Goal: Task Accomplishment & Management: Use online tool/utility

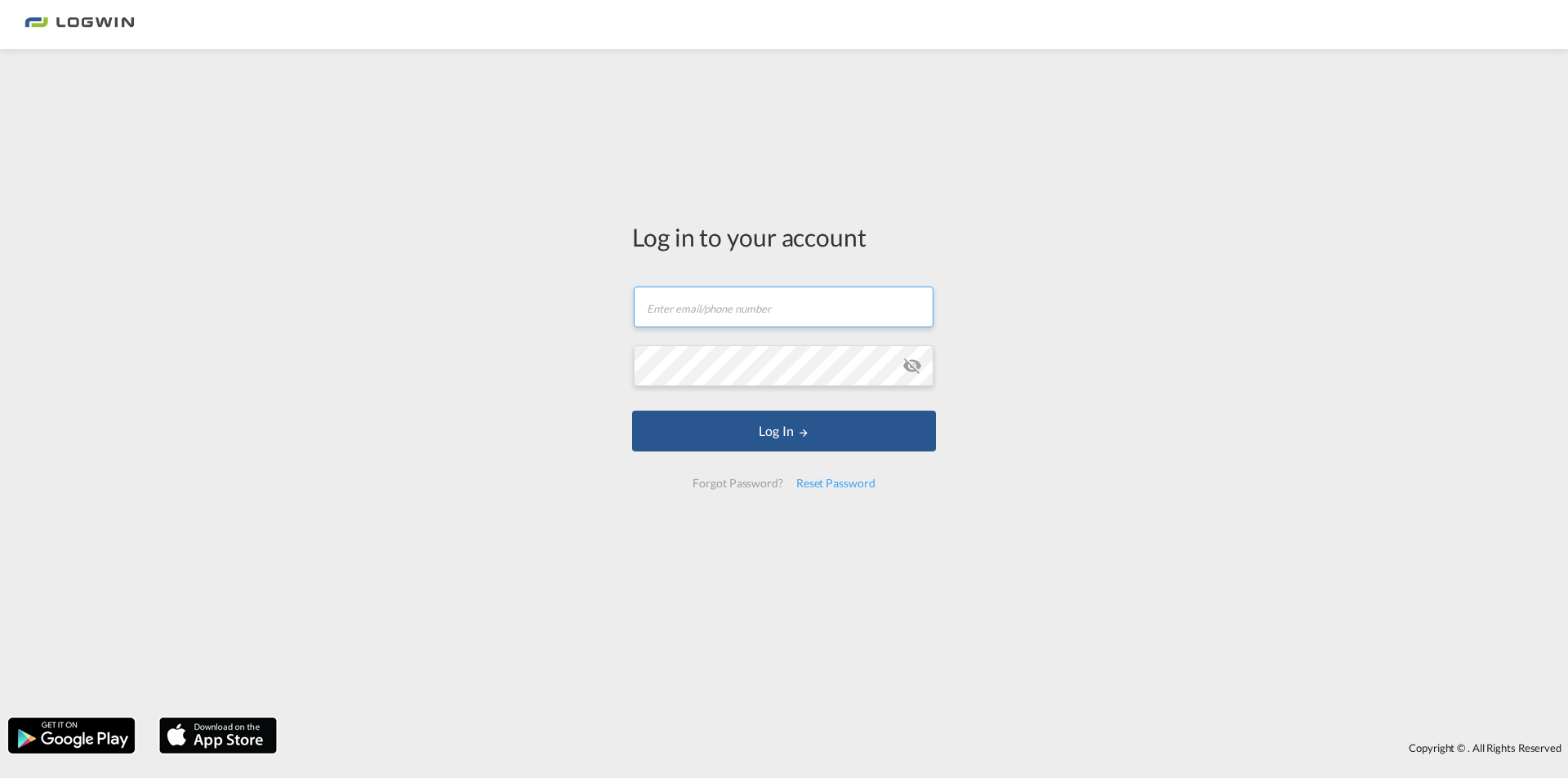
click at [850, 317] on input "text" at bounding box center [783, 306] width 300 height 41
type input "a"
type input "[PERSON_NAME][EMAIL_ADDRESS][DOMAIN_NAME]"
click at [633, 411] on button "Log In" at bounding box center [784, 431] width 304 height 41
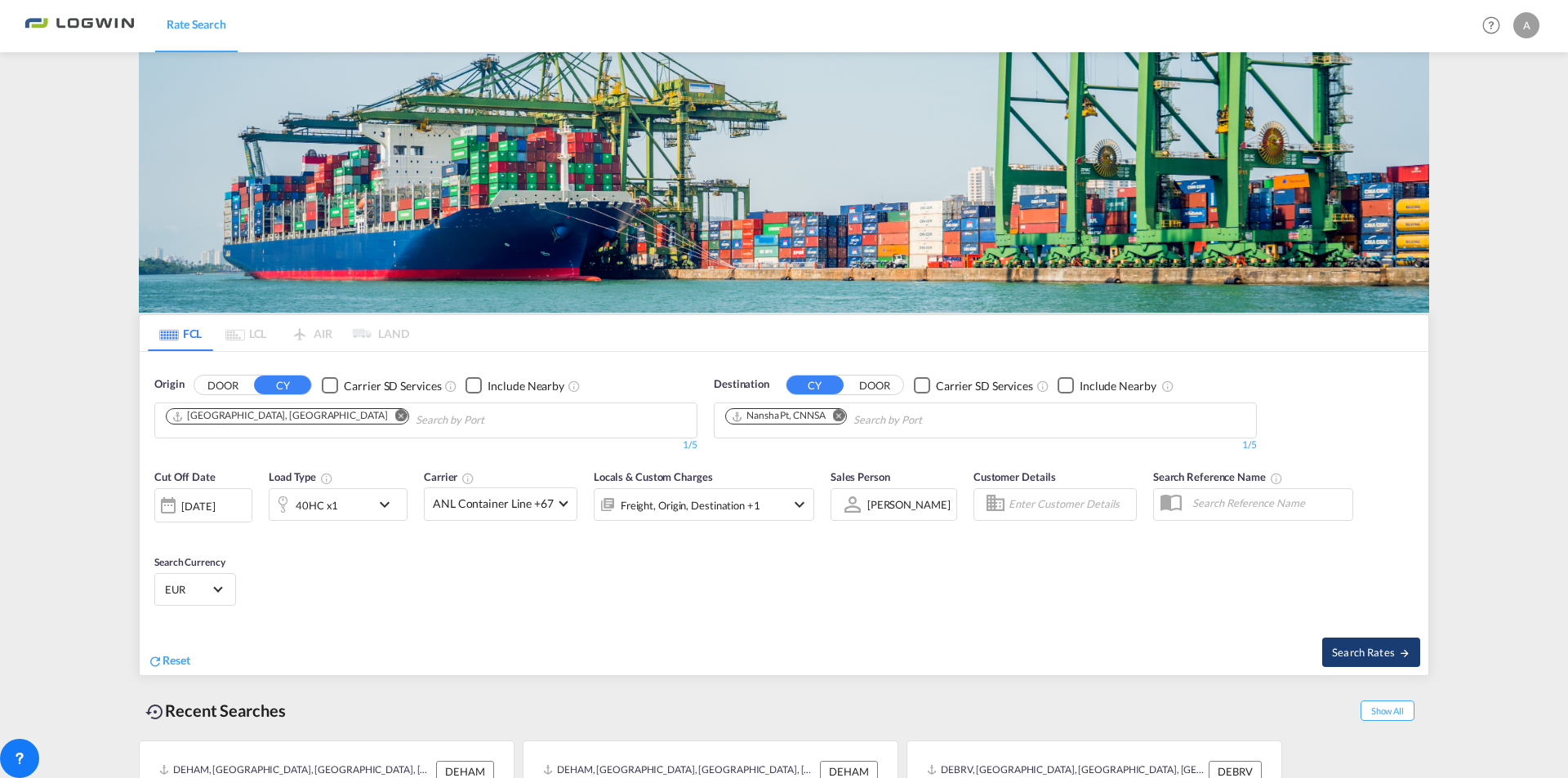
click at [1370, 652] on span "Search Rates" at bounding box center [1371, 652] width 78 height 13
type input "DEHAM to CNNSA / [DATE]"
